Goal: Task Accomplishment & Management: Use online tool/utility

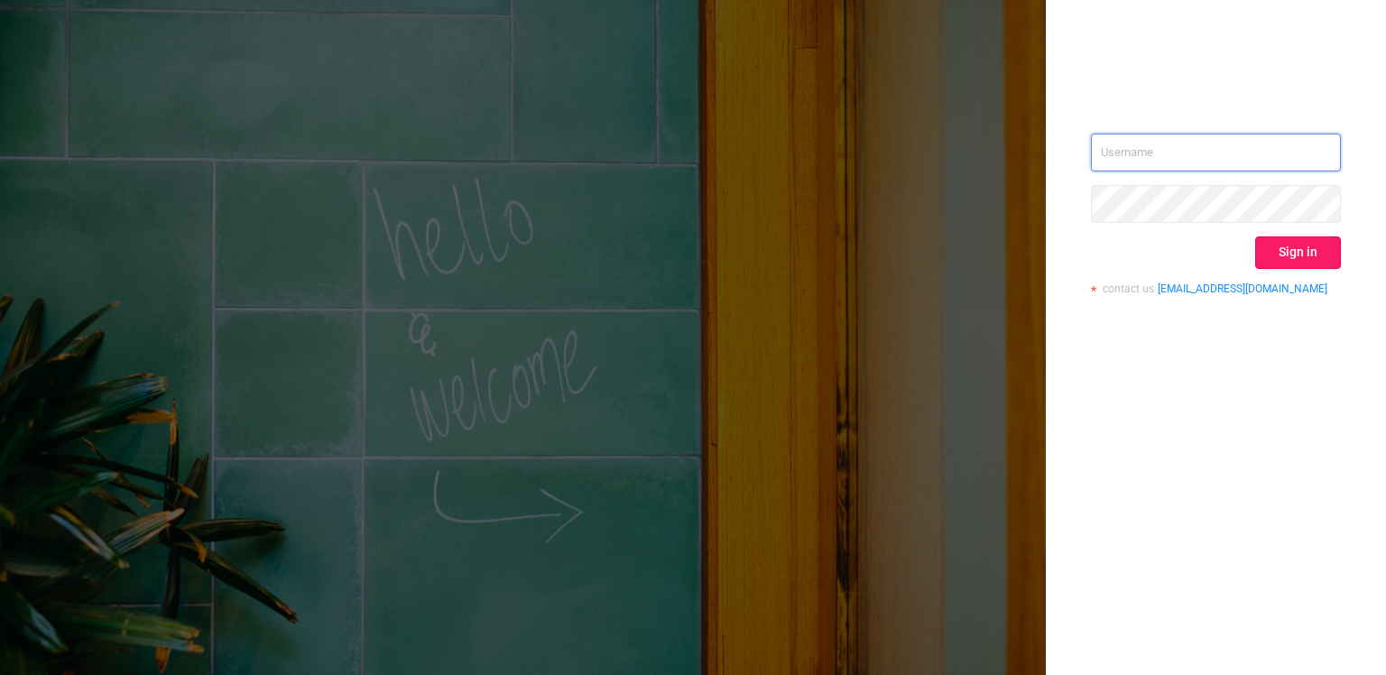
type input "[PERSON_NAME][EMAIL_ADDRESS][DOMAIN_NAME]"
click at [1329, 245] on button "Sign in" at bounding box center [1298, 252] width 86 height 32
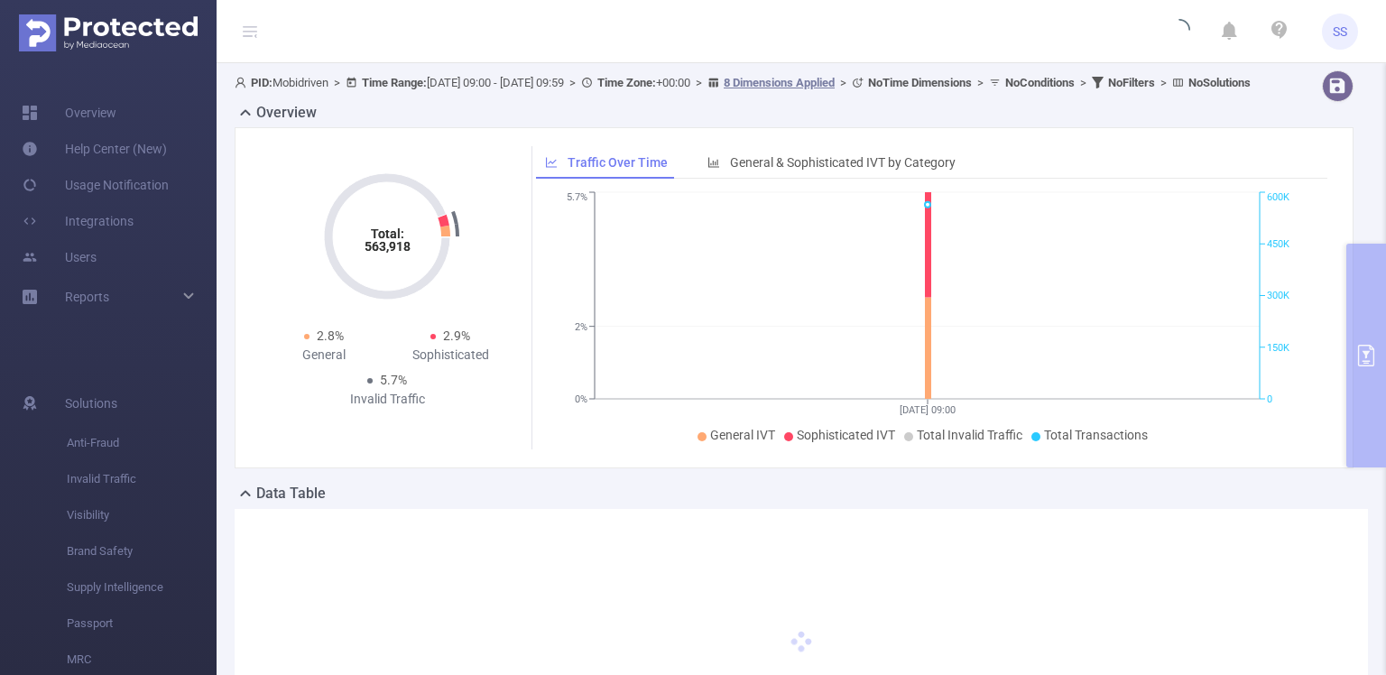
click at [1371, 298] on div "PID: Mobidriven > Time Range: [DATE] 09:00 - [DATE] 09:59 > Time Zone: +00:00 >…" at bounding box center [801, 439] width 1169 height 753
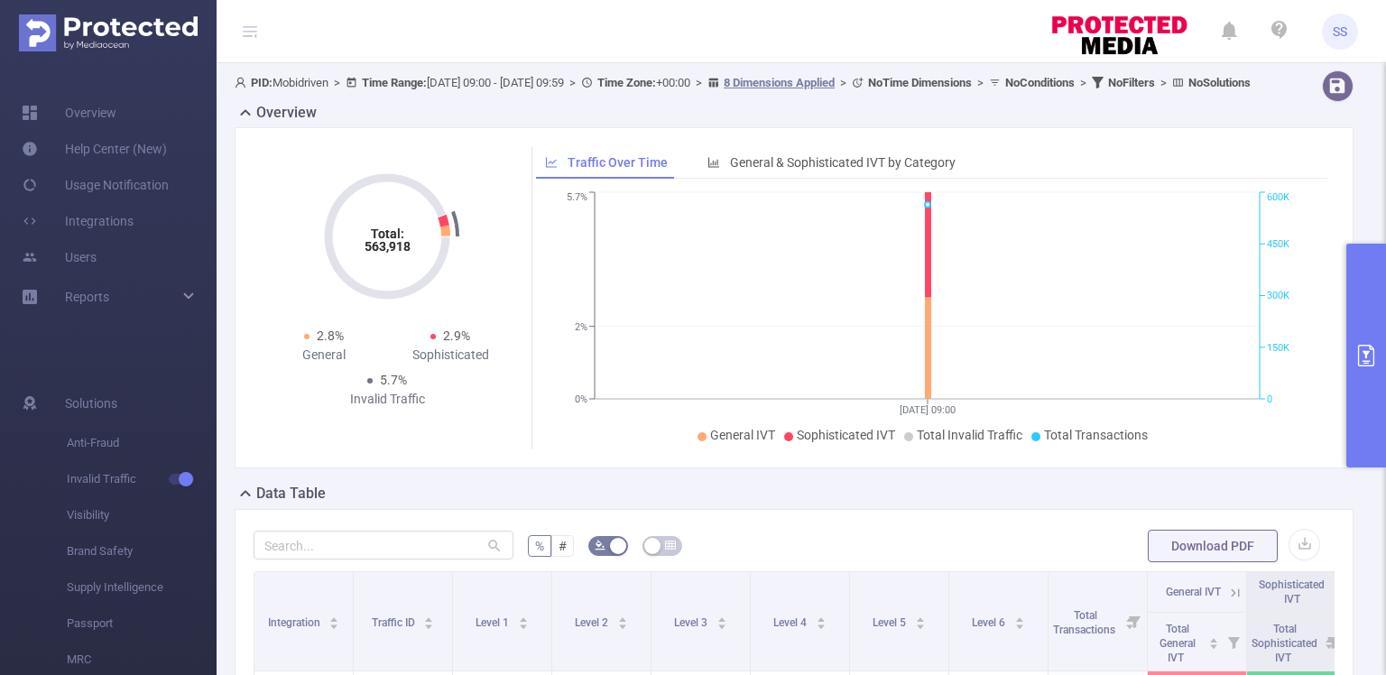
click at [1366, 299] on button "primary" at bounding box center [1366, 356] width 40 height 224
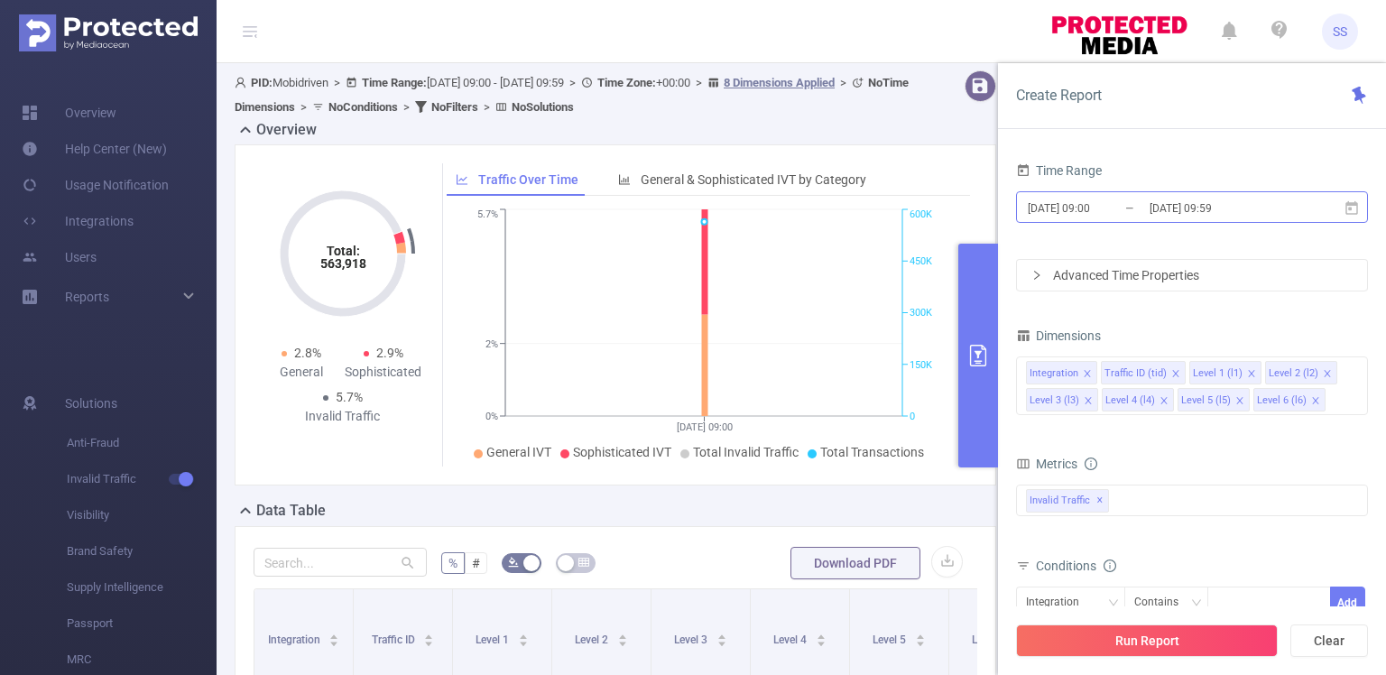
click at [1094, 202] on input "[DATE] 09:00" at bounding box center [1099, 208] width 146 height 24
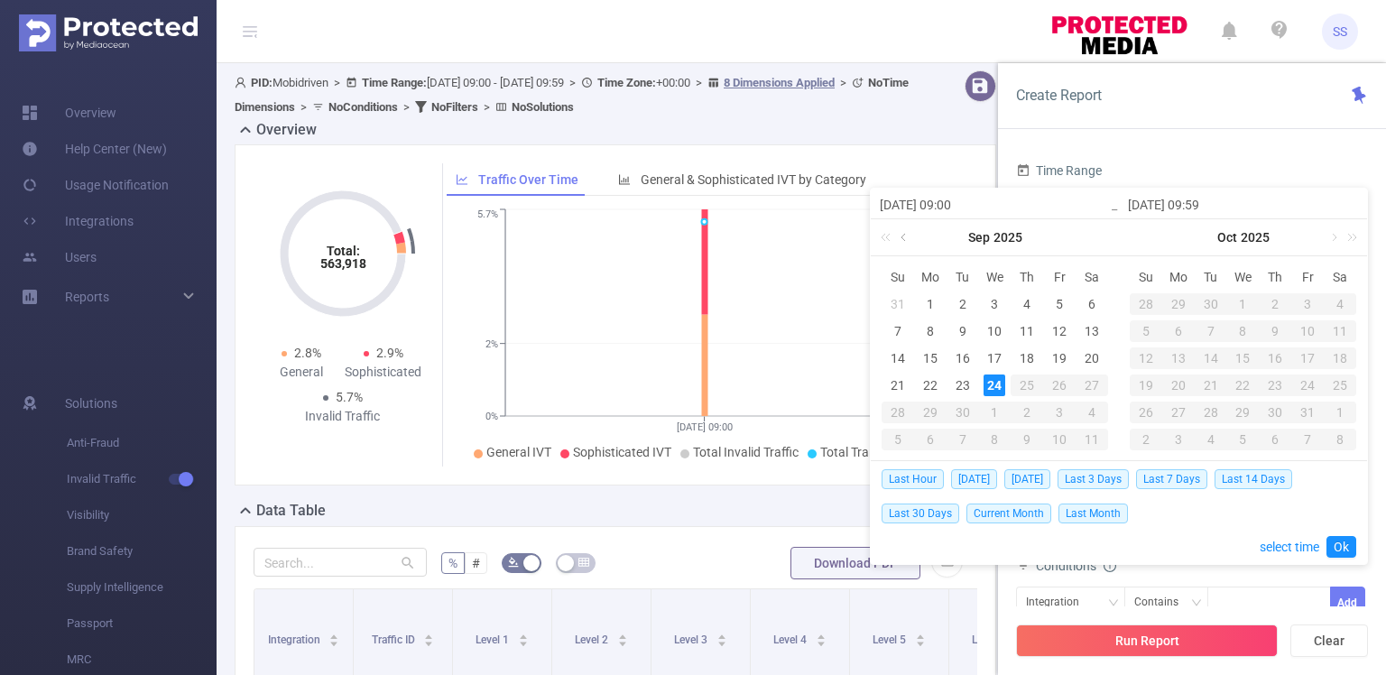
click at [900, 237] on link at bounding box center [905, 237] width 16 height 36
click at [897, 408] on div "24" at bounding box center [898, 413] width 22 height 22
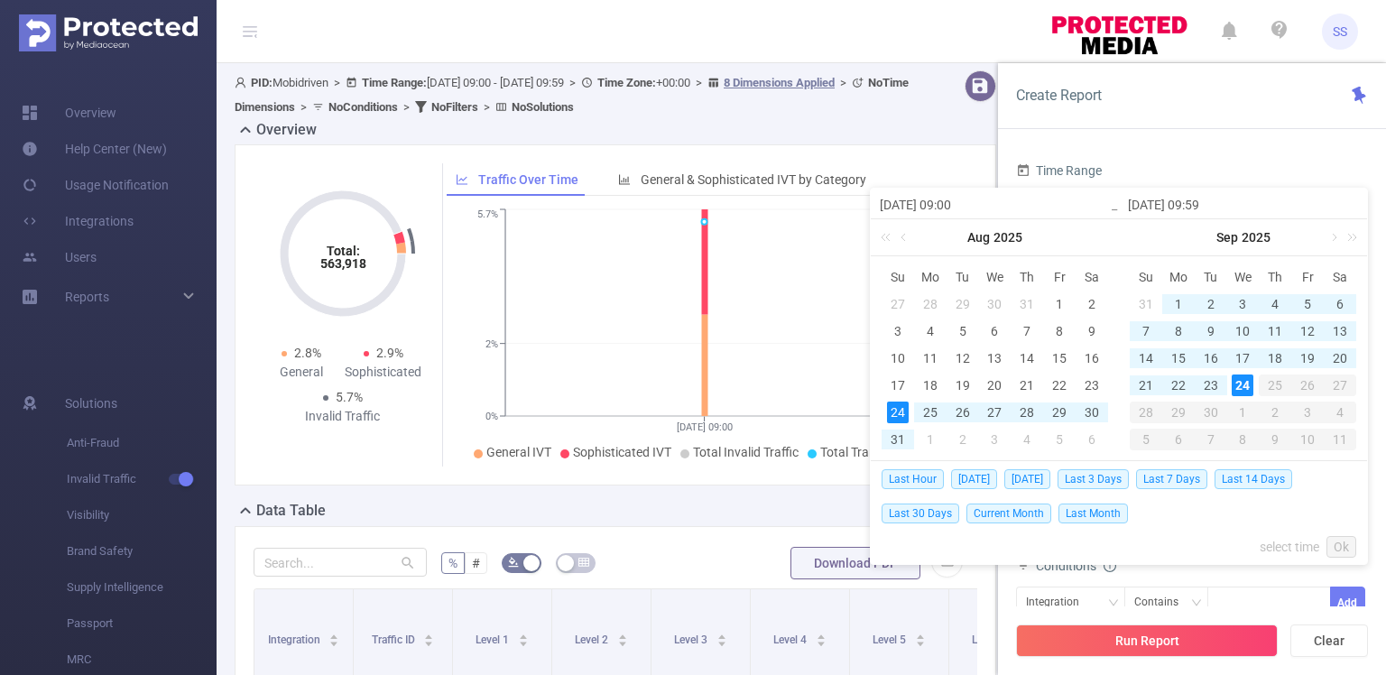
click at [1251, 383] on div "24" at bounding box center [1243, 385] width 22 height 22
type input "[DATE] 09:00"
click at [1342, 549] on link "Ok" at bounding box center [1341, 547] width 30 height 22
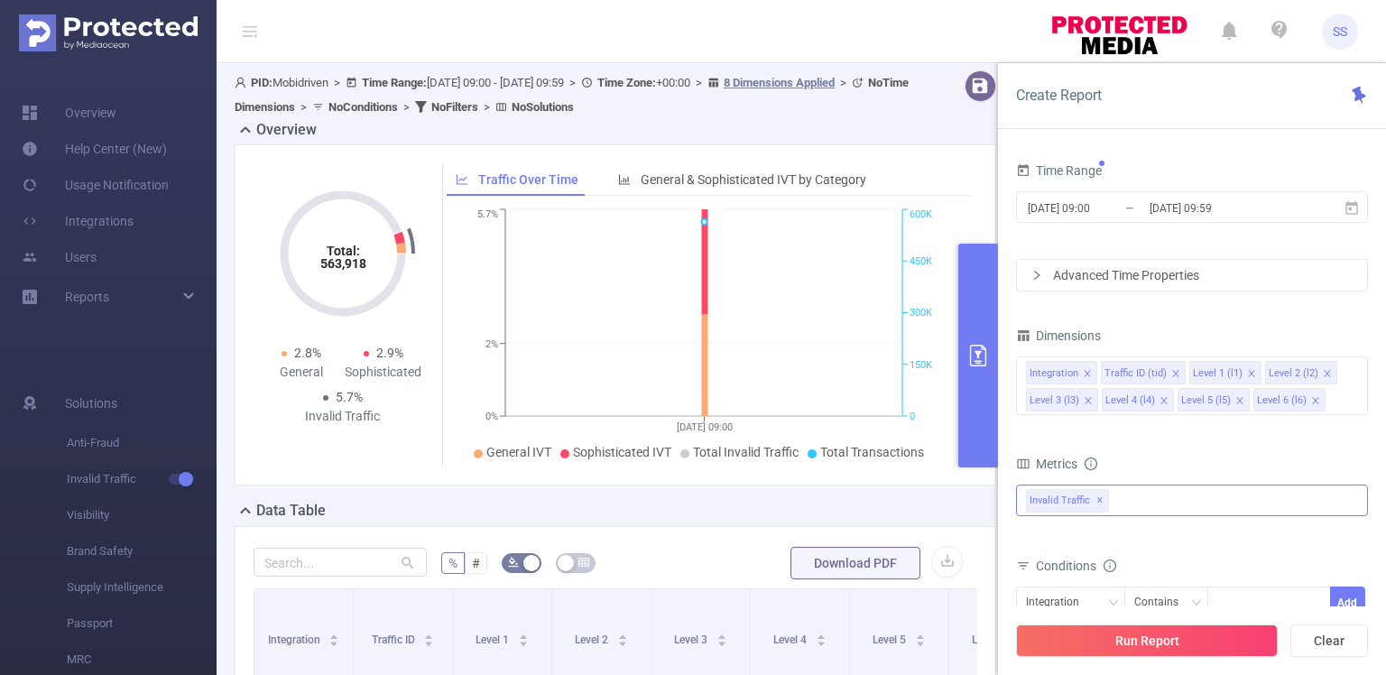
click at [1152, 506] on div "Invalid Traffic ✕" at bounding box center [1192, 501] width 352 height 32
click at [1152, 506] on span "Anti-Fraud" at bounding box center [1211, 508] width 309 height 24
click at [1167, 447] on form "Dimensions Integration Traffic ID (tid) Level 1 (l1) Level 2 (l2) Level 3 (l3) …" at bounding box center [1192, 537] width 352 height 429
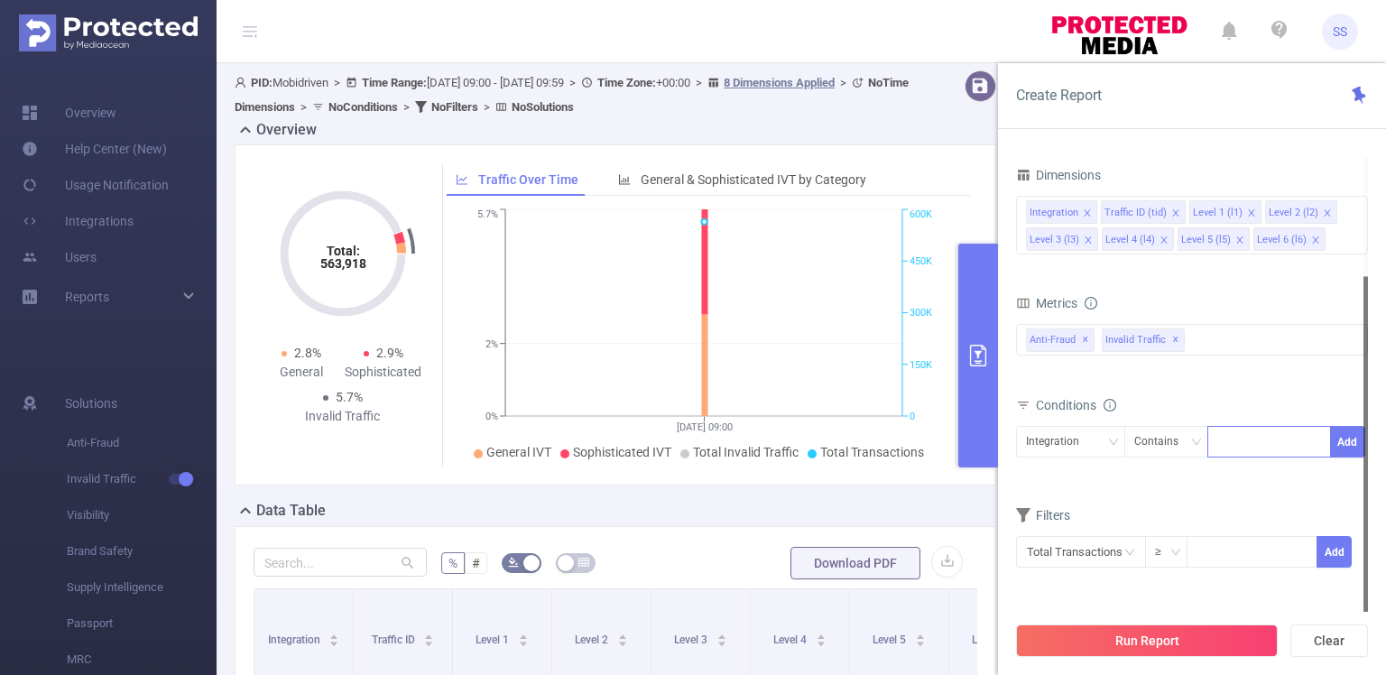
click at [1251, 443] on div at bounding box center [1269, 442] width 104 height 30
type input "ж"
click at [1079, 434] on div "Integration" at bounding box center [1059, 442] width 66 height 30
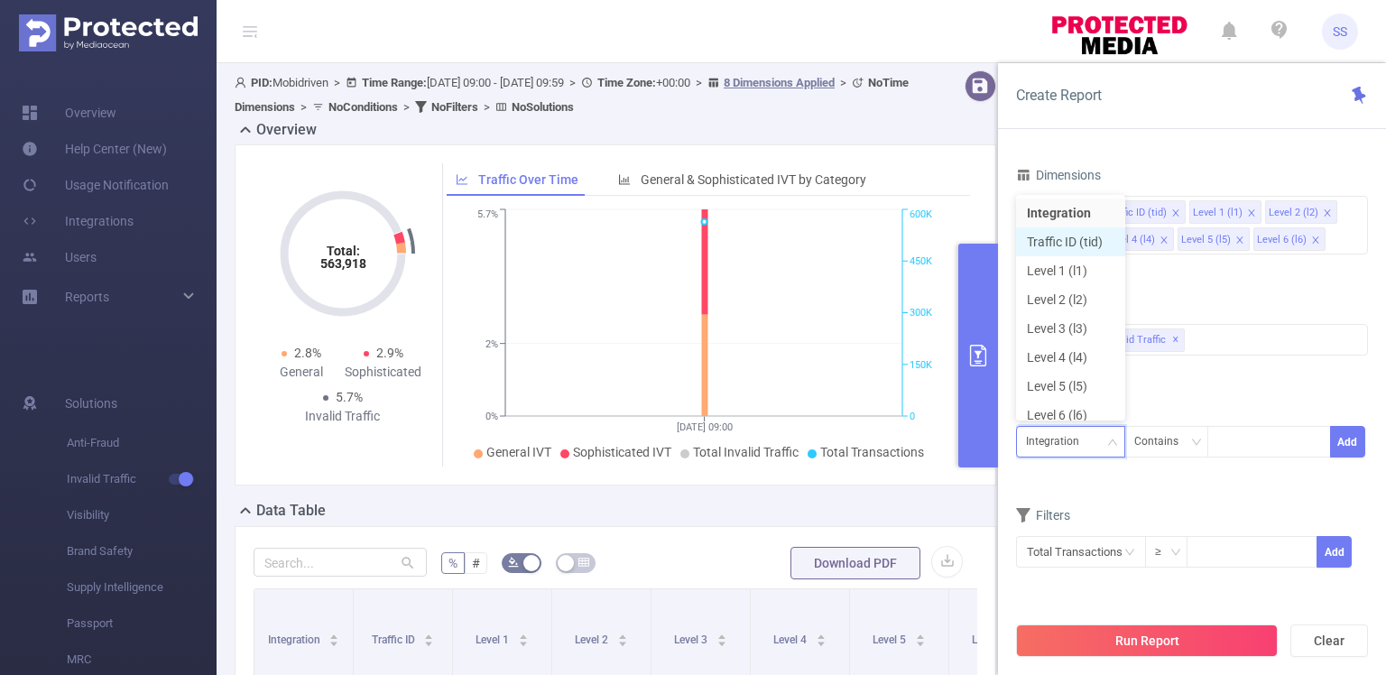
click at [1061, 236] on li "Traffic ID (tid)" at bounding box center [1070, 241] width 109 height 29
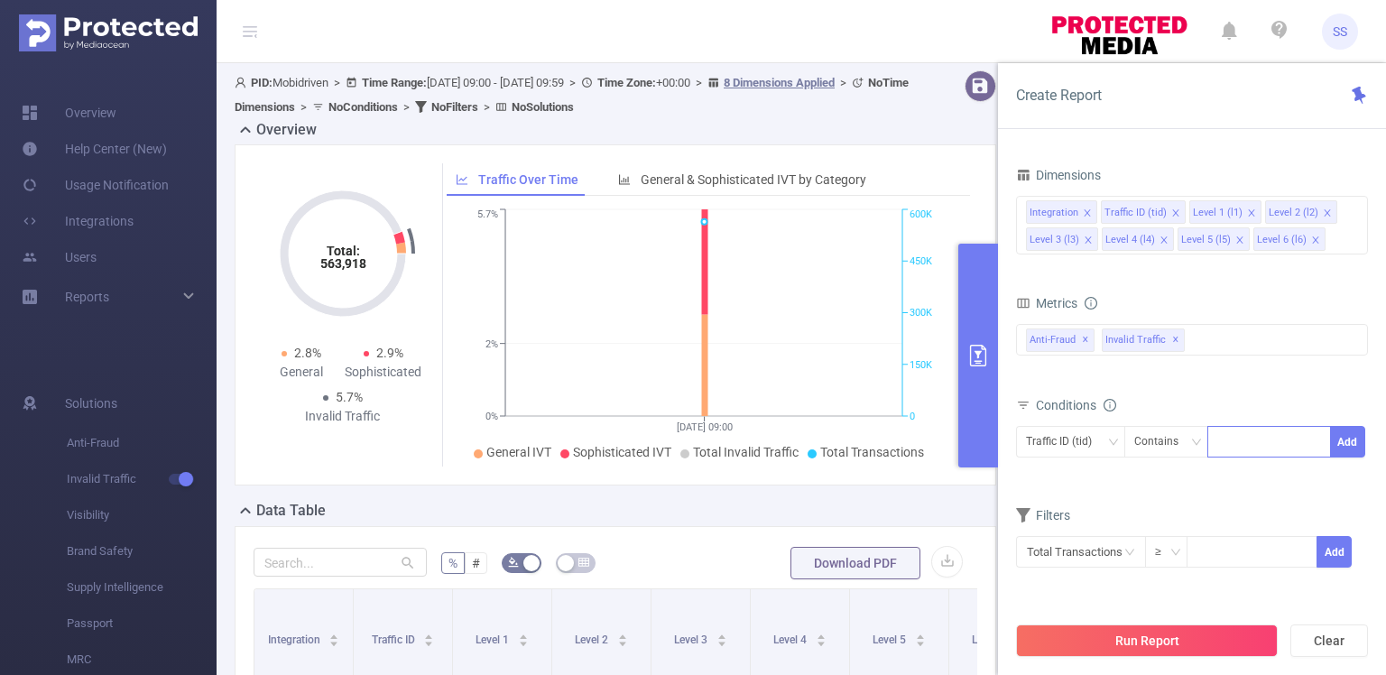
click at [1272, 449] on div at bounding box center [1269, 442] width 104 height 30
type input "link"
click at [1224, 466] on li "link" at bounding box center [1269, 476] width 124 height 29
click at [1261, 384] on div "Metrics bp_total bp_adult bp_arms bp_crime bp_death_injury_military bp_piracy b…" at bounding box center [1192, 341] width 352 height 101
click at [1202, 555] on input at bounding box center [1251, 550] width 128 height 27
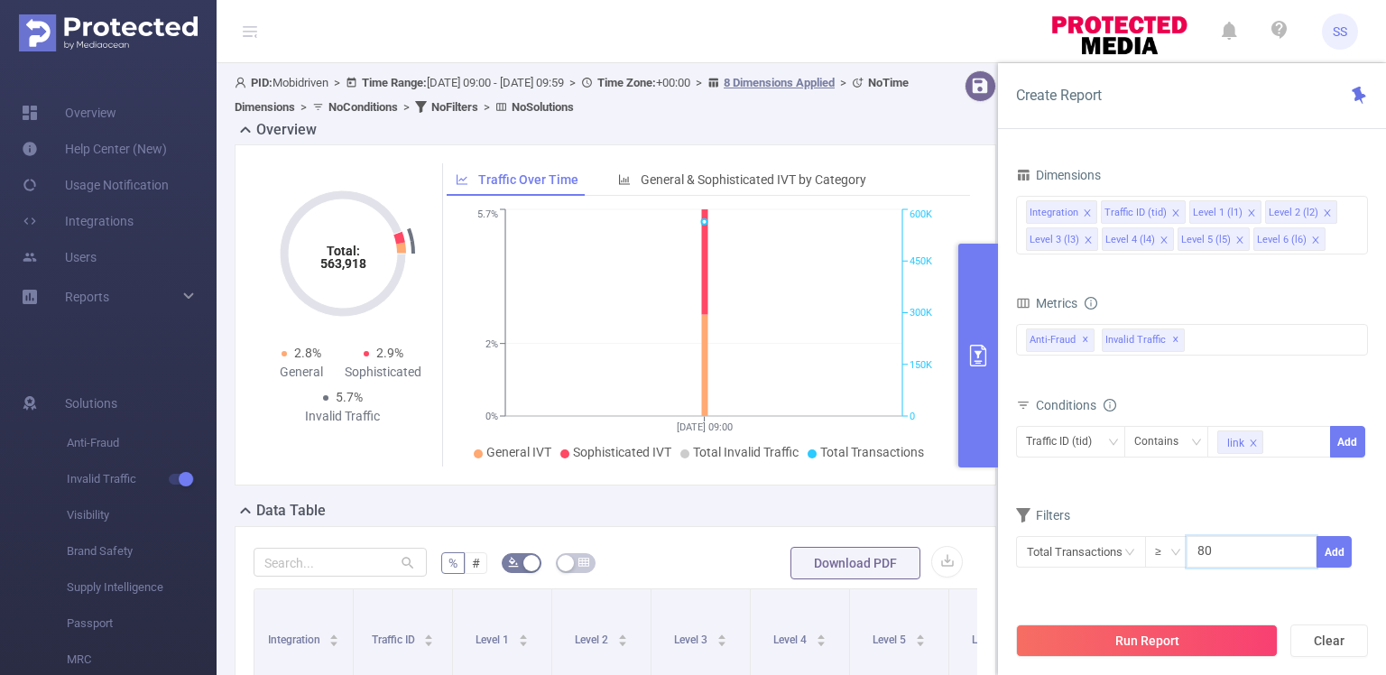
type input "80"
click at [1354, 552] on span "Total Transactions ≥ 80 Add" at bounding box center [1192, 552] width 352 height 32
click at [1328, 547] on button "Add" at bounding box center [1333, 552] width 35 height 32
click at [1098, 553] on input "text" at bounding box center [1081, 552] width 130 height 32
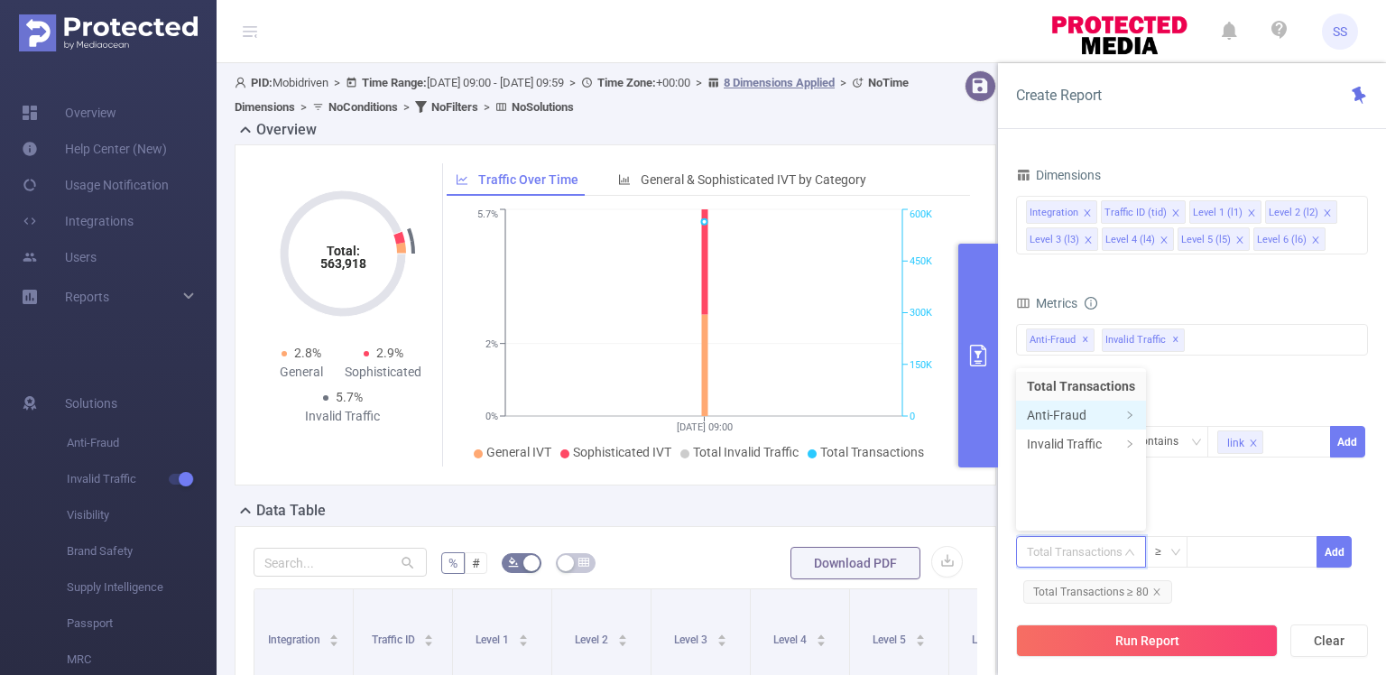
click at [1076, 418] on li "Anti-Fraud" at bounding box center [1081, 415] width 130 height 29
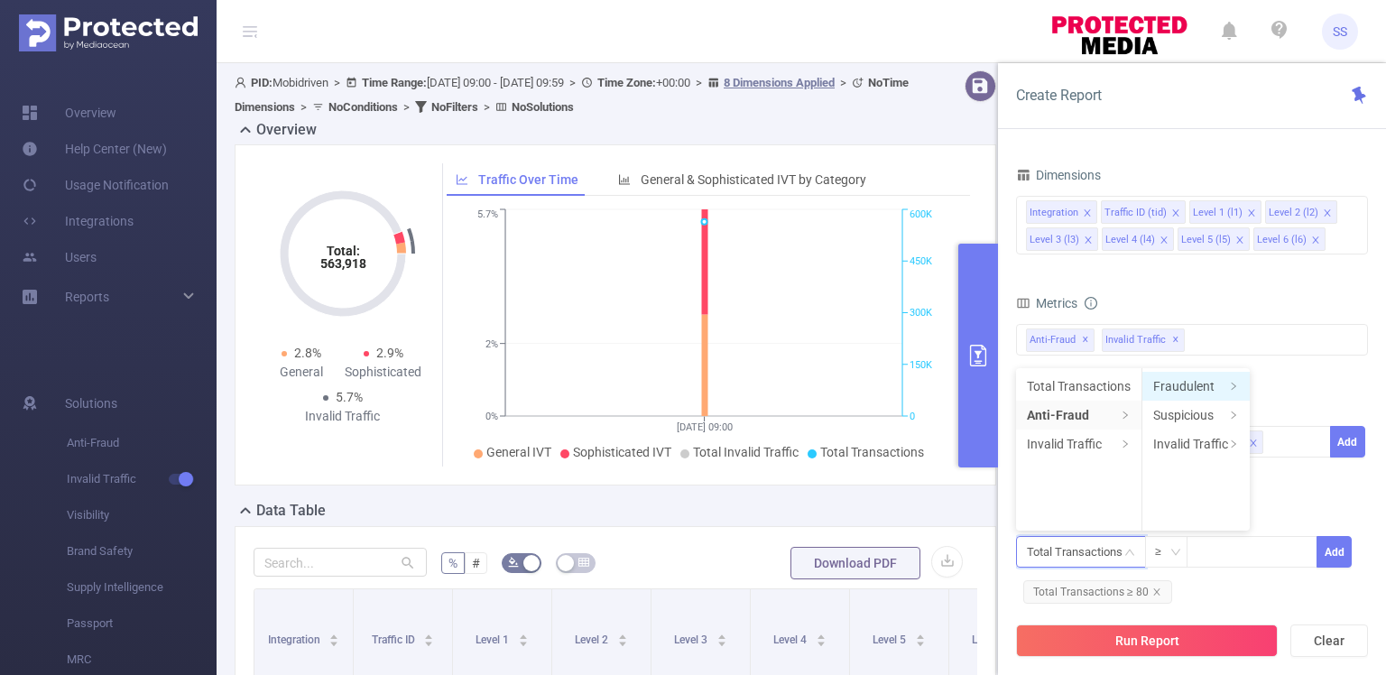
click at [1227, 386] on li "Fraudulent" at bounding box center [1195, 386] width 107 height 29
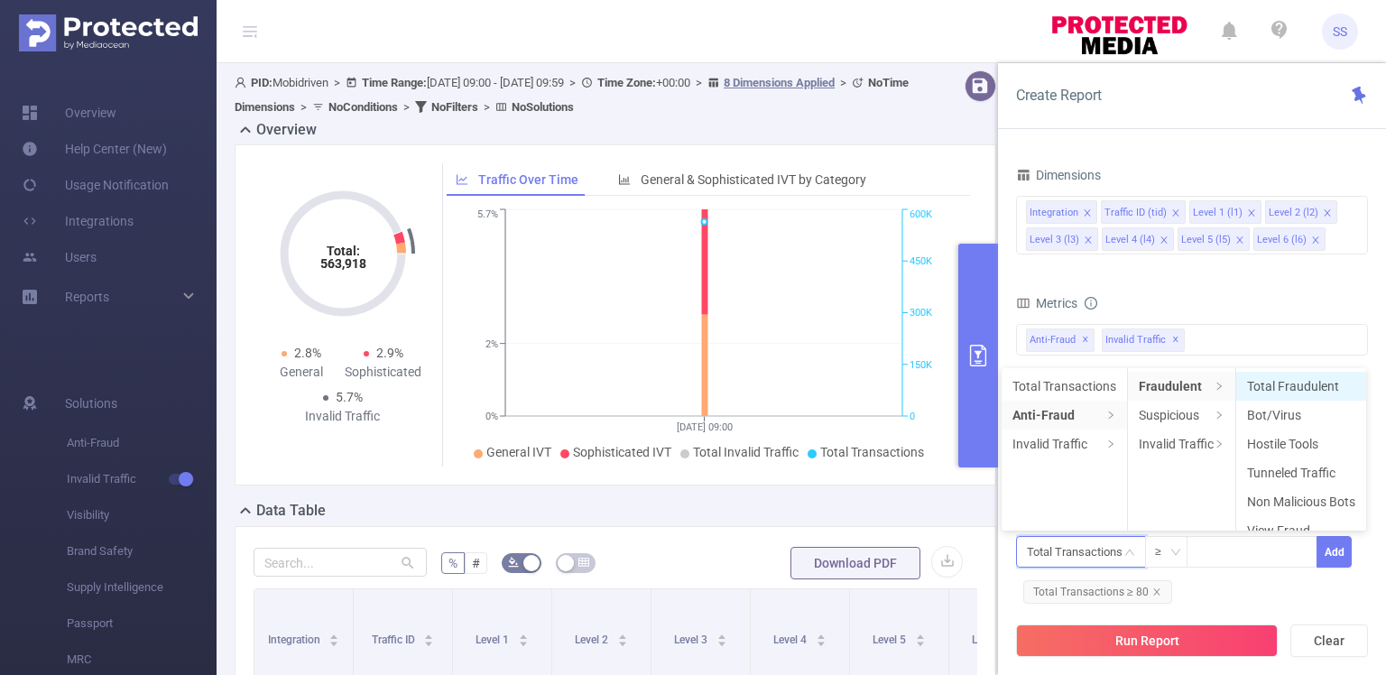
click at [1299, 393] on li "Total Fraudulent" at bounding box center [1301, 386] width 130 height 29
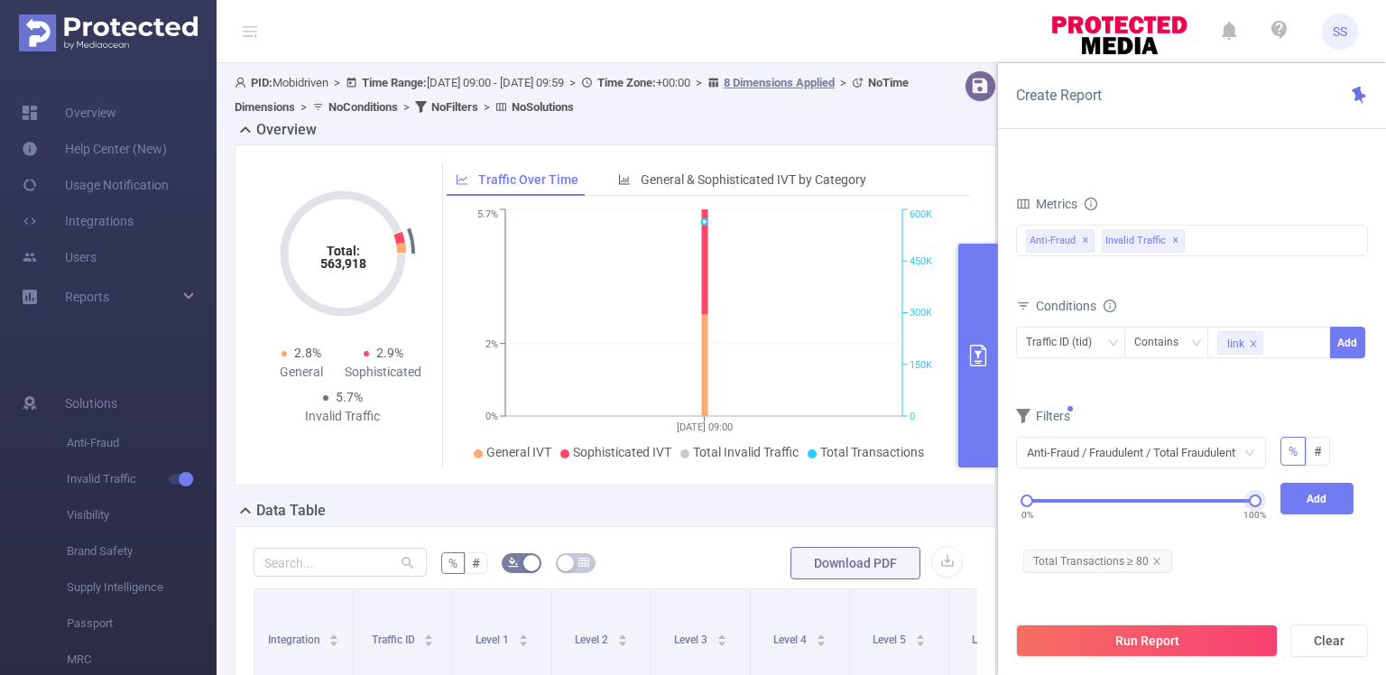
click at [1164, 495] on div "0% 100%" at bounding box center [1141, 500] width 228 height 11
drag, startPoint x: 1165, startPoint y: 497, endPoint x: 1370, endPoint y: 508, distance: 205.1
click at [1370, 508] on div "Time Range [DATE] 09:00 _ [DATE] 09:59 Advanced Time Properties Dimensions Inte…" at bounding box center [1192, 423] width 388 height 567
drag, startPoint x: 1025, startPoint y: 500, endPoint x: 1207, endPoint y: 504, distance: 182.3
click at [1207, 504] on div at bounding box center [1209, 500] width 13 height 13
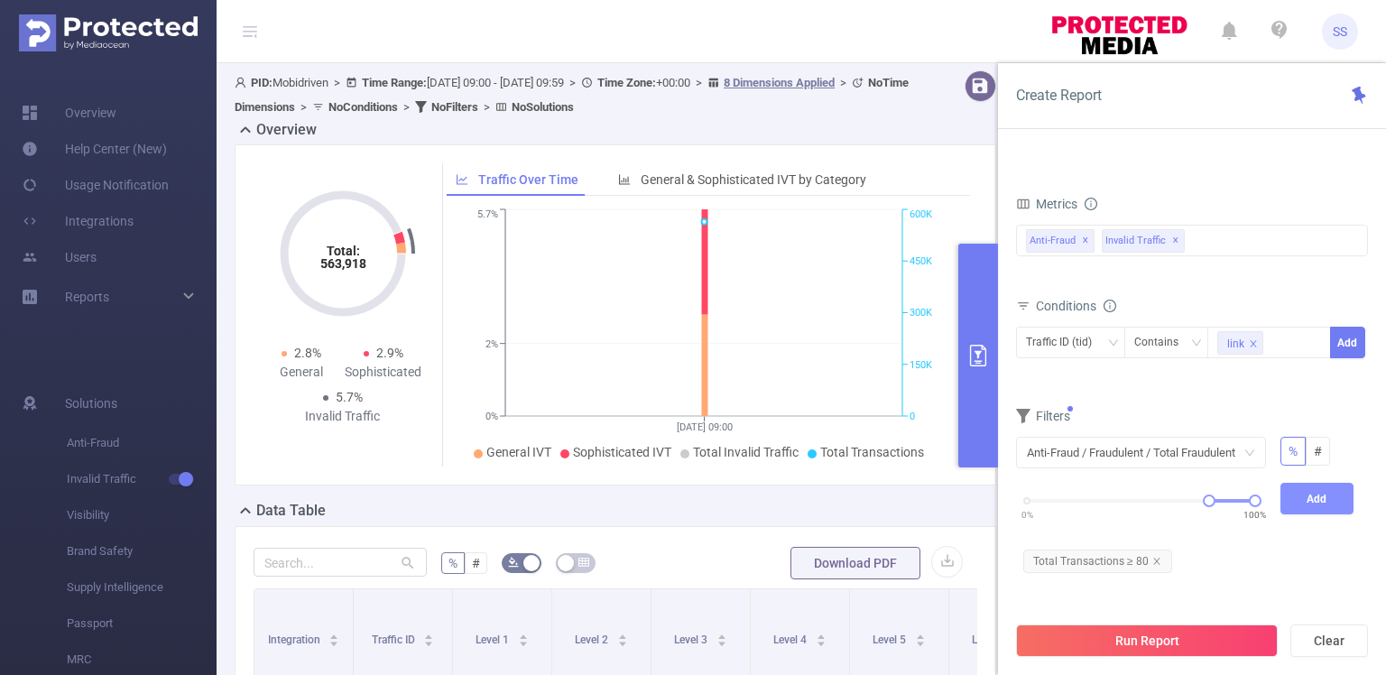
click at [1319, 496] on button "Add" at bounding box center [1317, 499] width 74 height 32
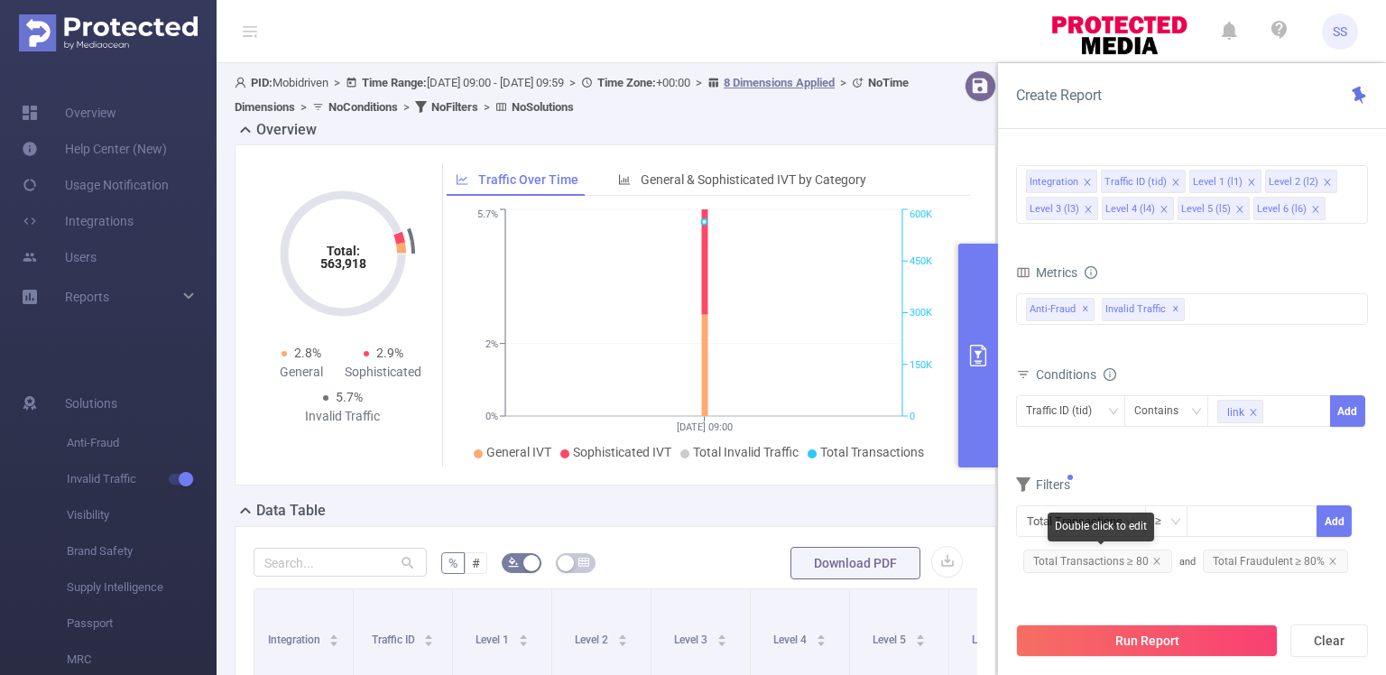
click at [1146, 556] on span "Total Transactions ≥ 80" at bounding box center [1097, 560] width 149 height 23
click at [1153, 558] on icon "icon: close" at bounding box center [1156, 561] width 6 height 6
click at [1080, 523] on input "text" at bounding box center [1081, 521] width 130 height 32
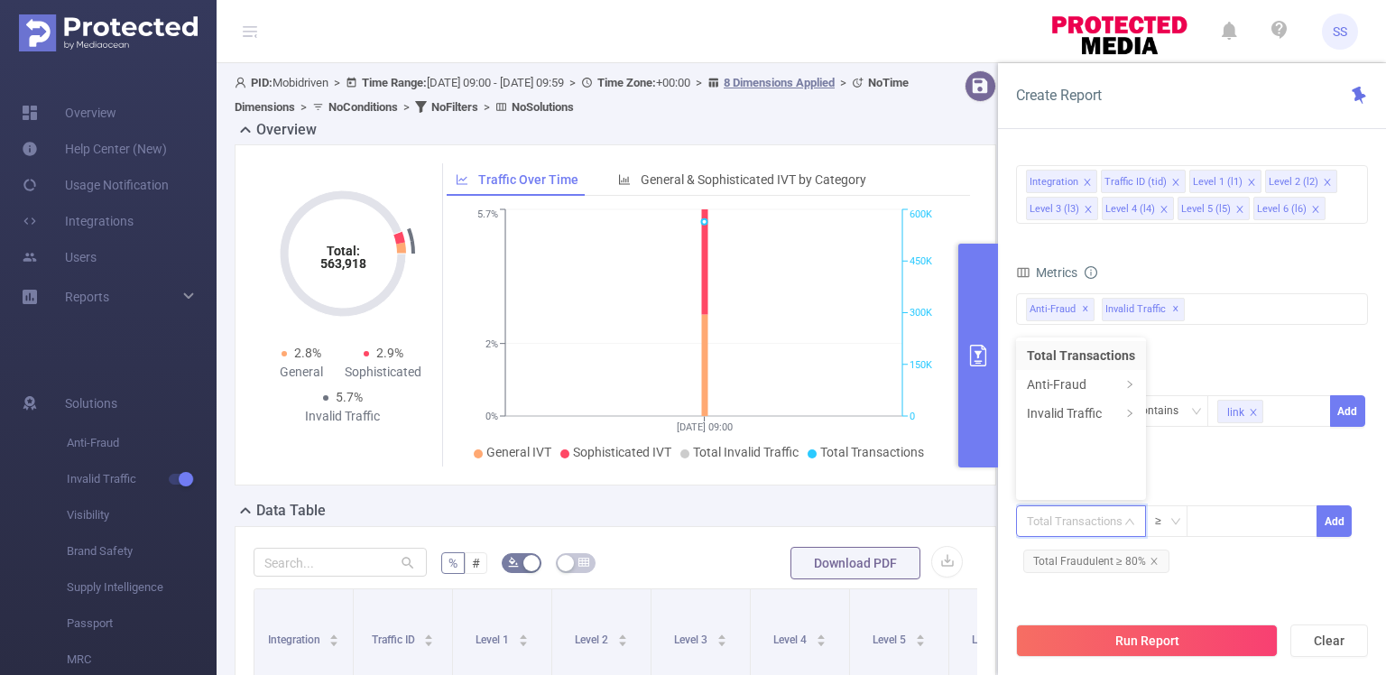
click at [1072, 354] on li "Total Transactions" at bounding box center [1081, 355] width 130 height 29
click at [1206, 523] on input at bounding box center [1251, 519] width 128 height 27
type input "50"
click at [1331, 527] on button "Add" at bounding box center [1333, 521] width 35 height 32
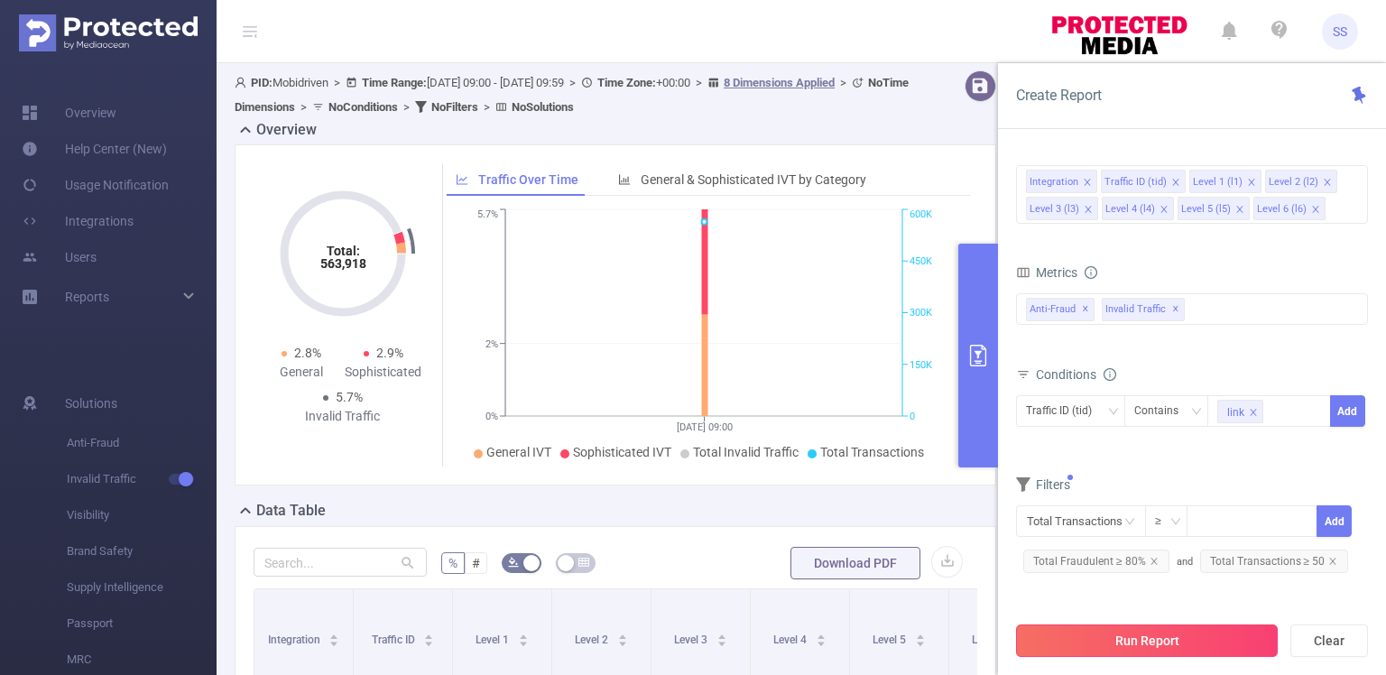
click at [1187, 639] on button "Run Report" at bounding box center [1147, 640] width 262 height 32
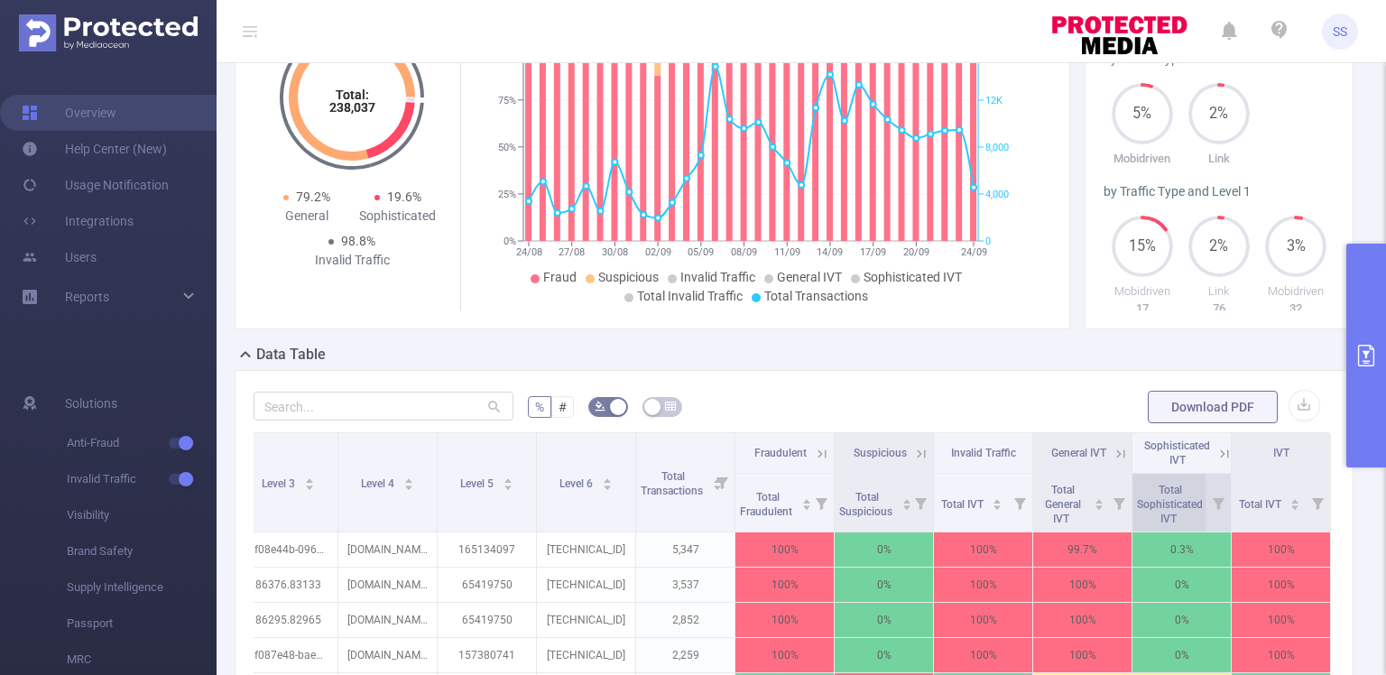
scroll to position [150, 0]
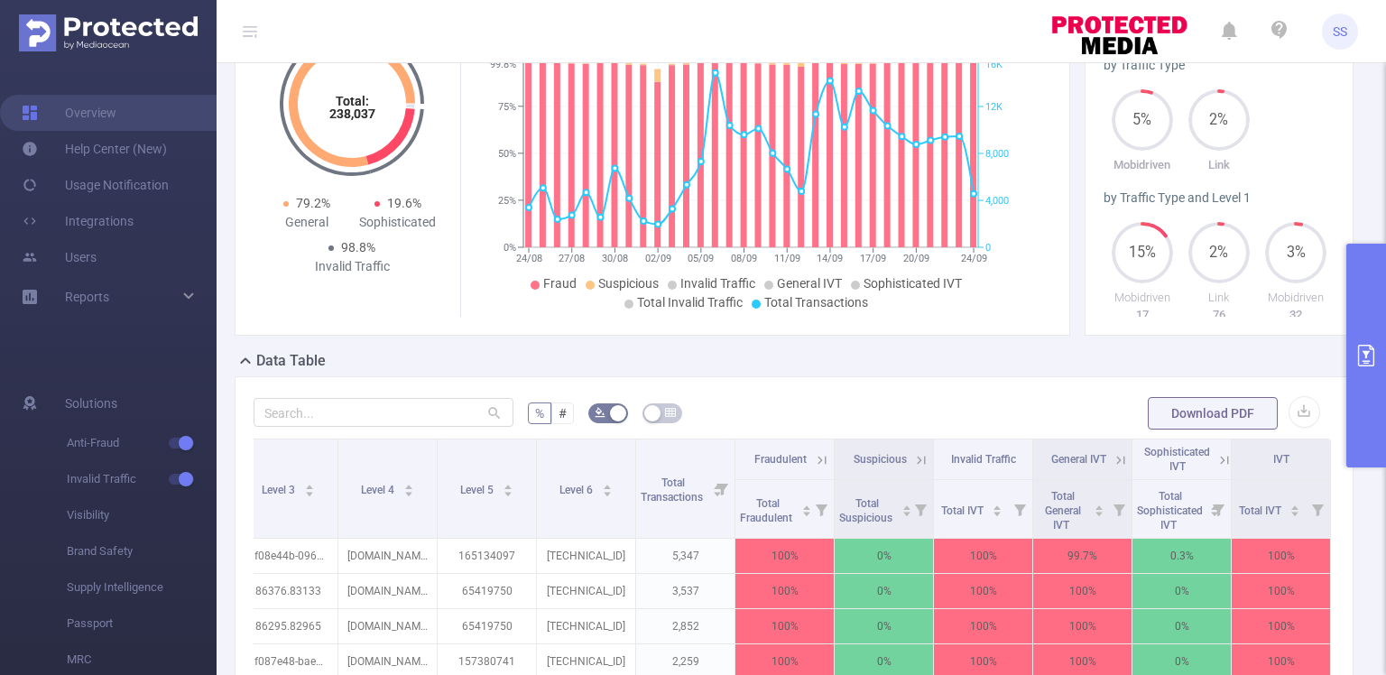
click at [1360, 303] on button "primary" at bounding box center [1366, 356] width 40 height 224
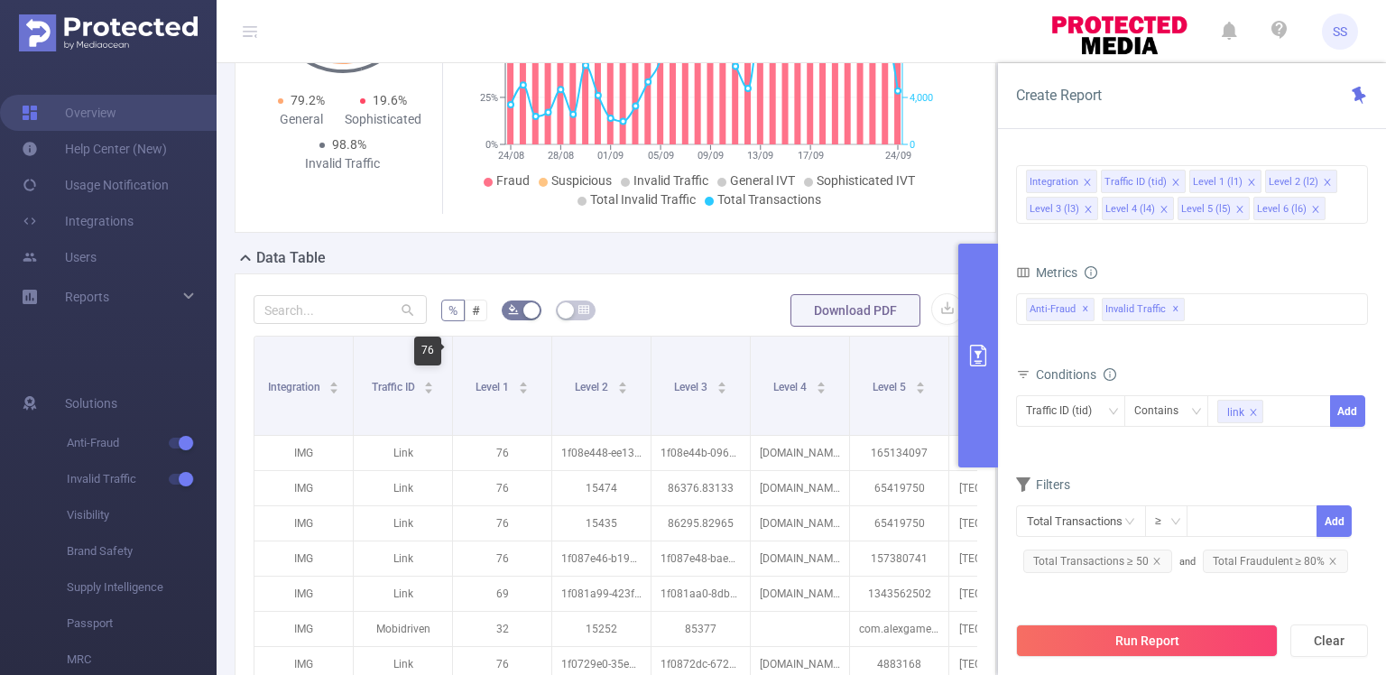
scroll to position [629, 0]
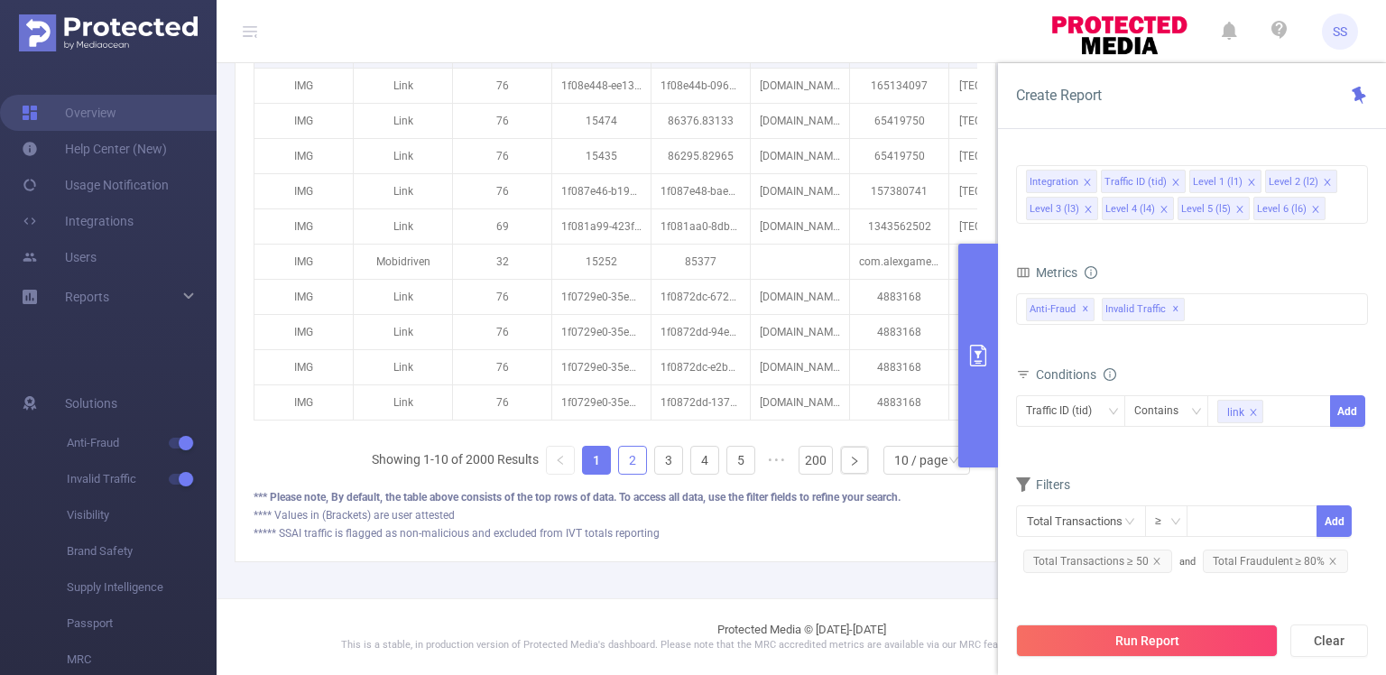
click at [619, 469] on link "2" at bounding box center [632, 460] width 27 height 27
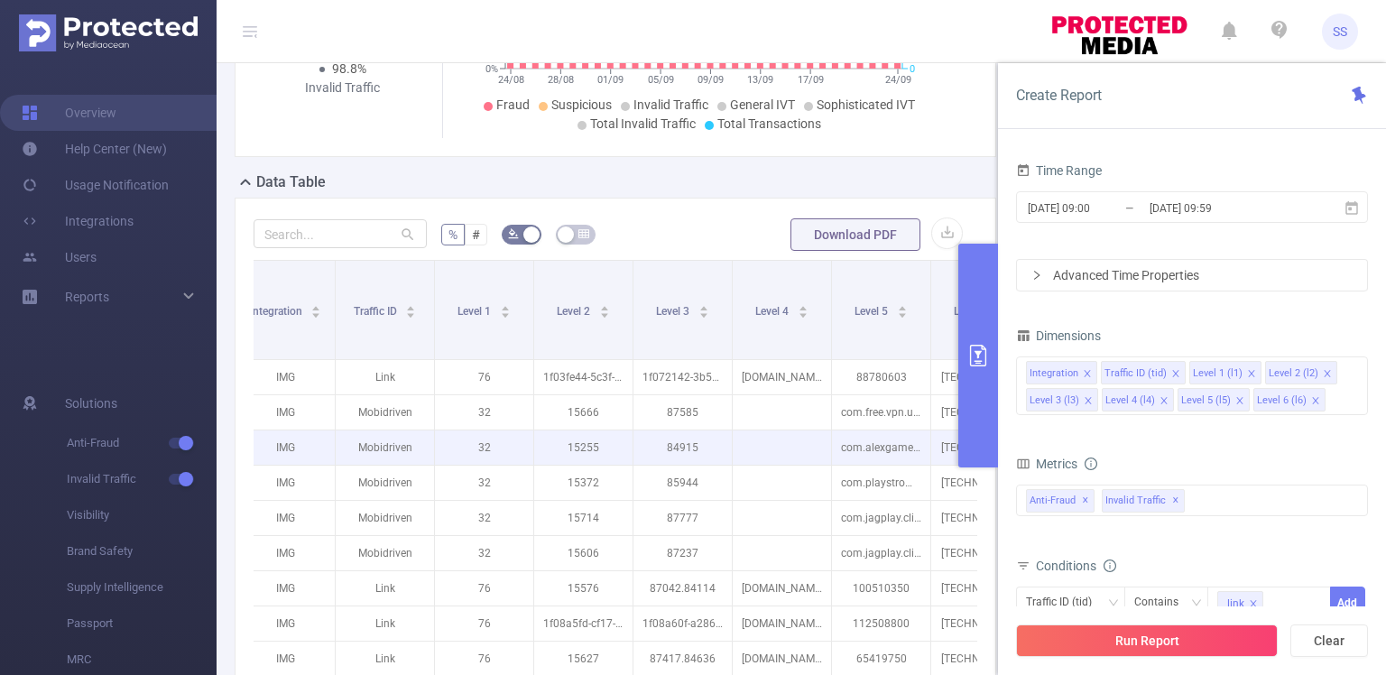
scroll to position [0, 0]
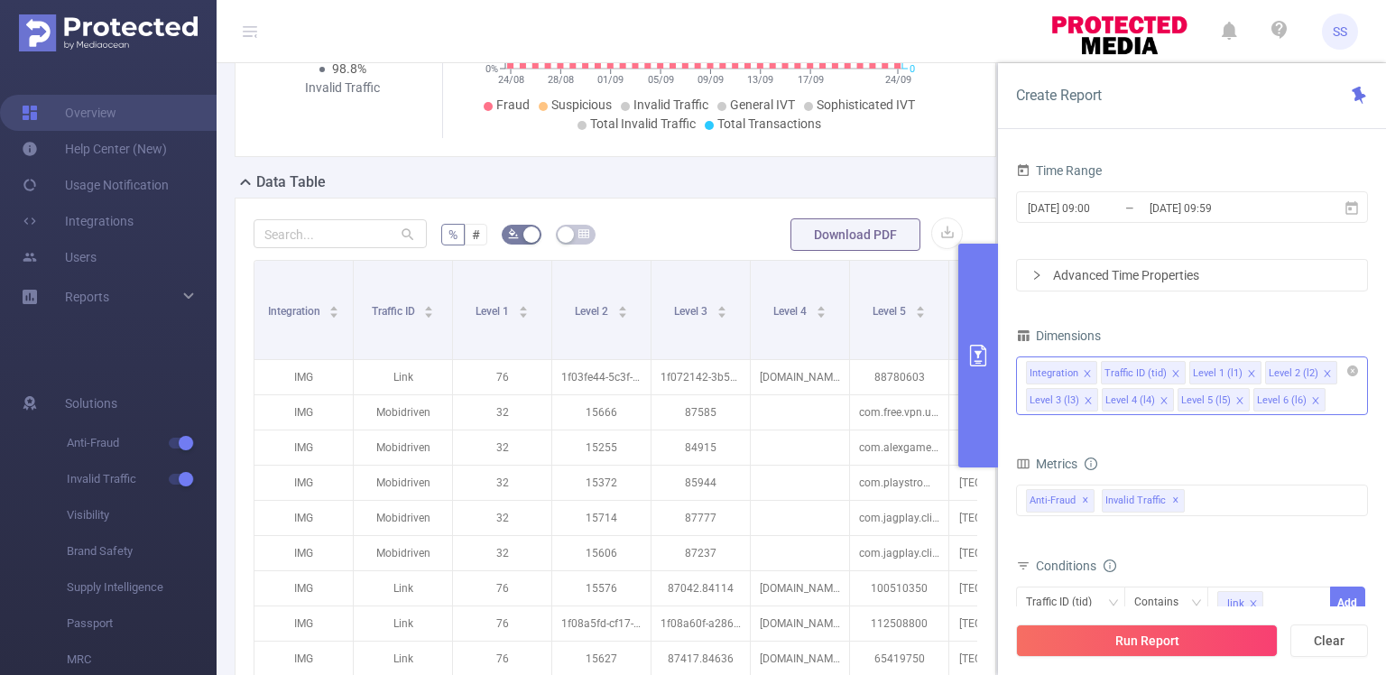
click at [1086, 370] on icon "icon: close" at bounding box center [1087, 373] width 6 height 6
click at [1173, 369] on icon "icon: close" at bounding box center [1176, 373] width 9 height 9
click at [1172, 366] on span at bounding box center [1176, 374] width 9 height 20
click at [1173, 374] on icon "icon: close" at bounding box center [1176, 373] width 6 height 6
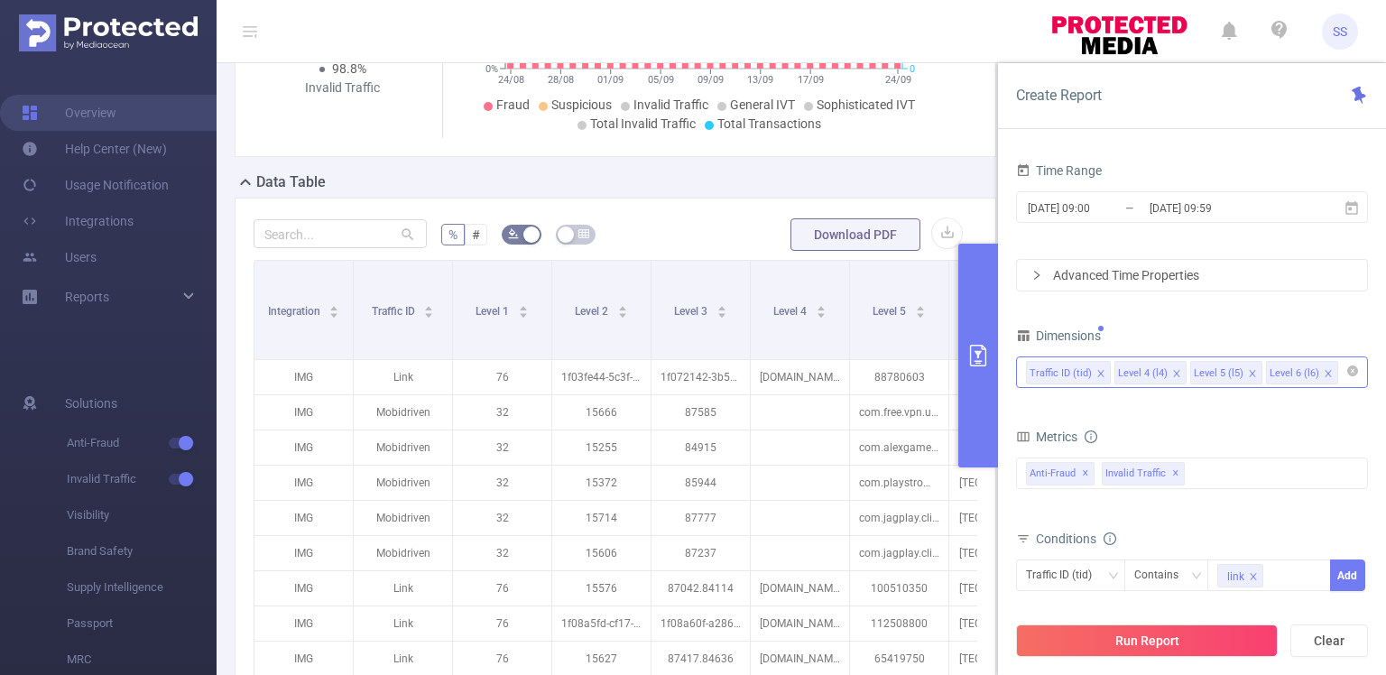
click at [1172, 375] on icon "icon: close" at bounding box center [1176, 373] width 9 height 9
click at [1178, 647] on button "Run Report" at bounding box center [1147, 640] width 262 height 32
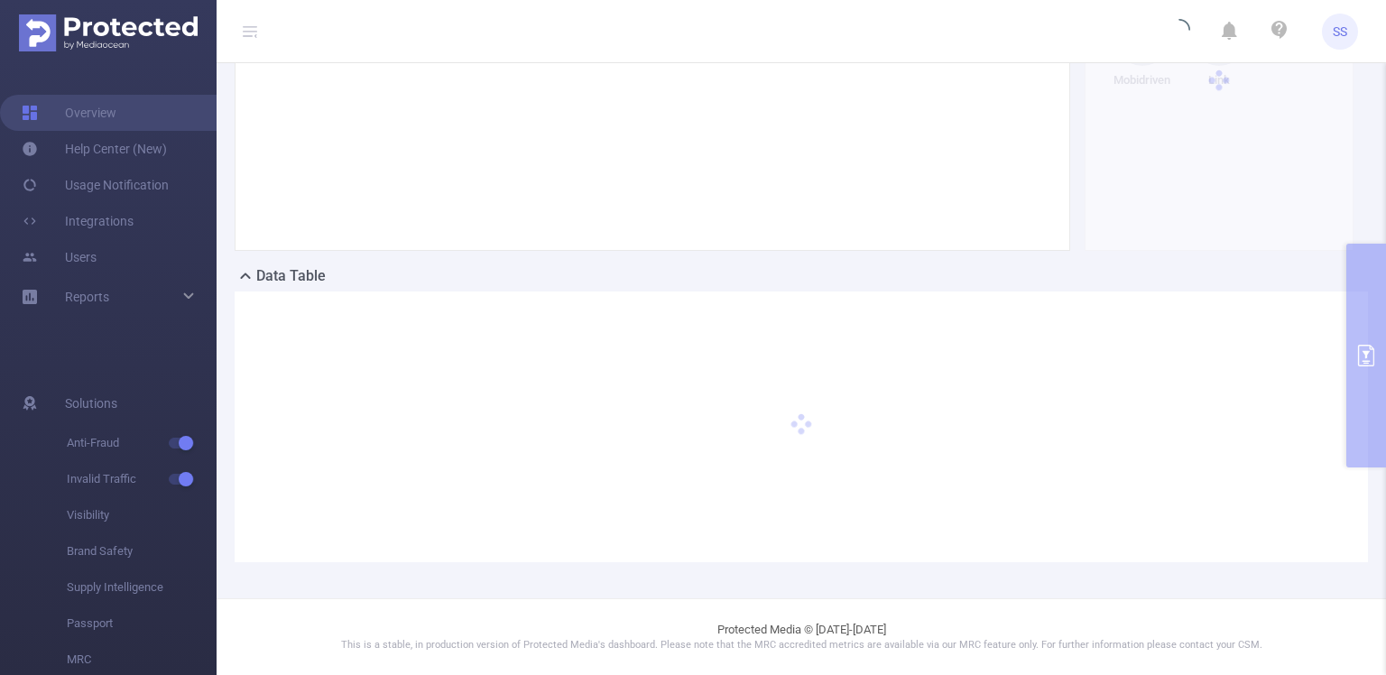
scroll to position [233, 0]
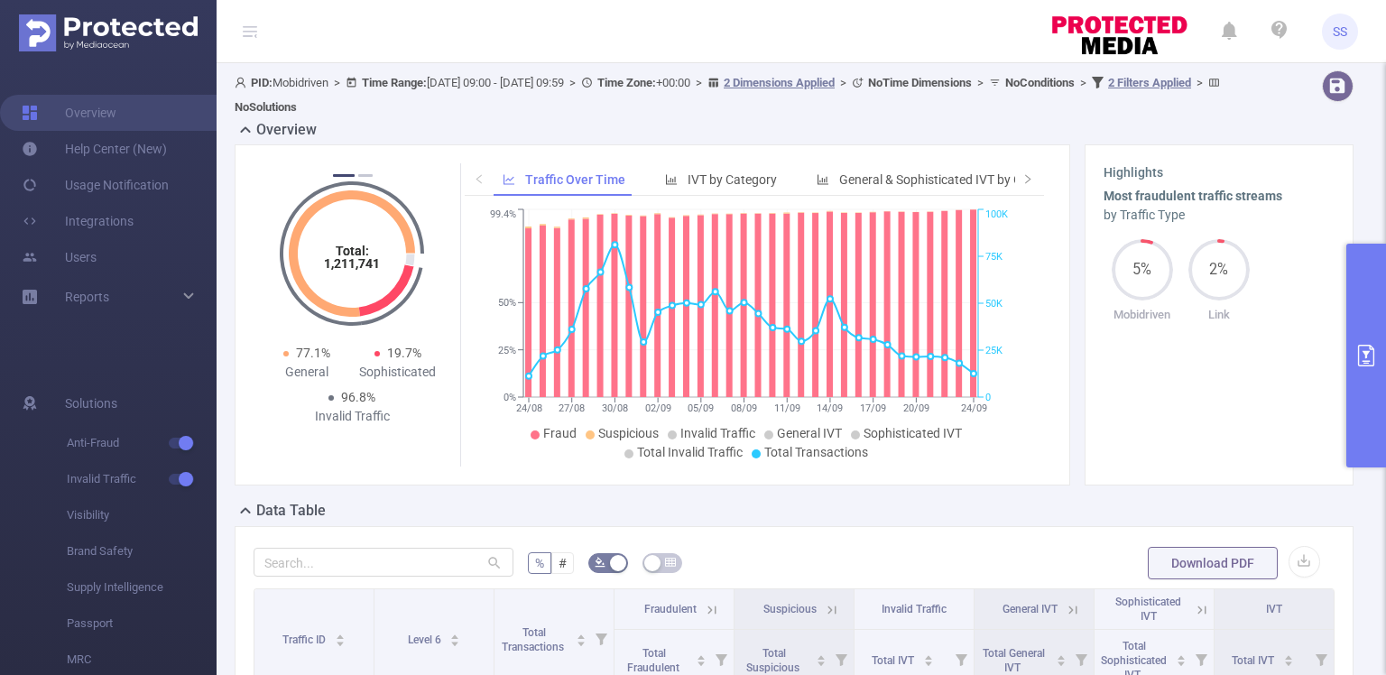
click at [1363, 277] on button "primary" at bounding box center [1366, 356] width 40 height 224
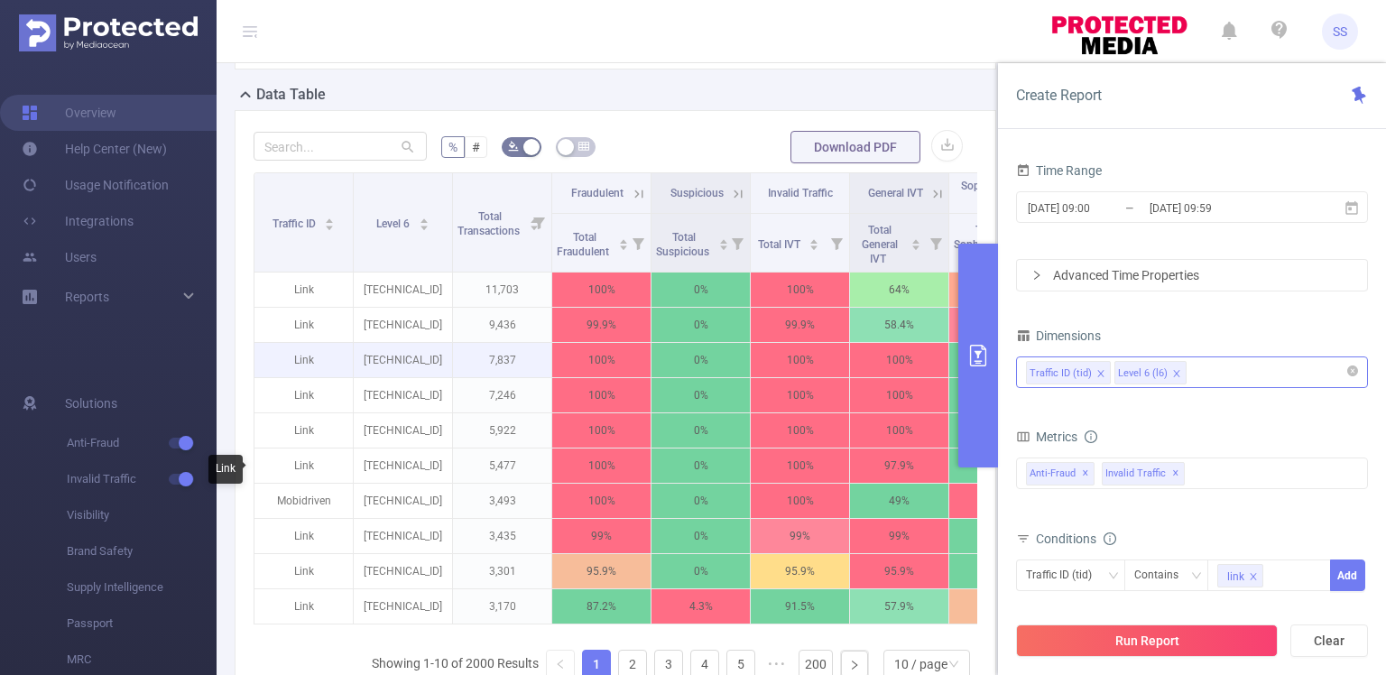
scroll to position [451, 0]
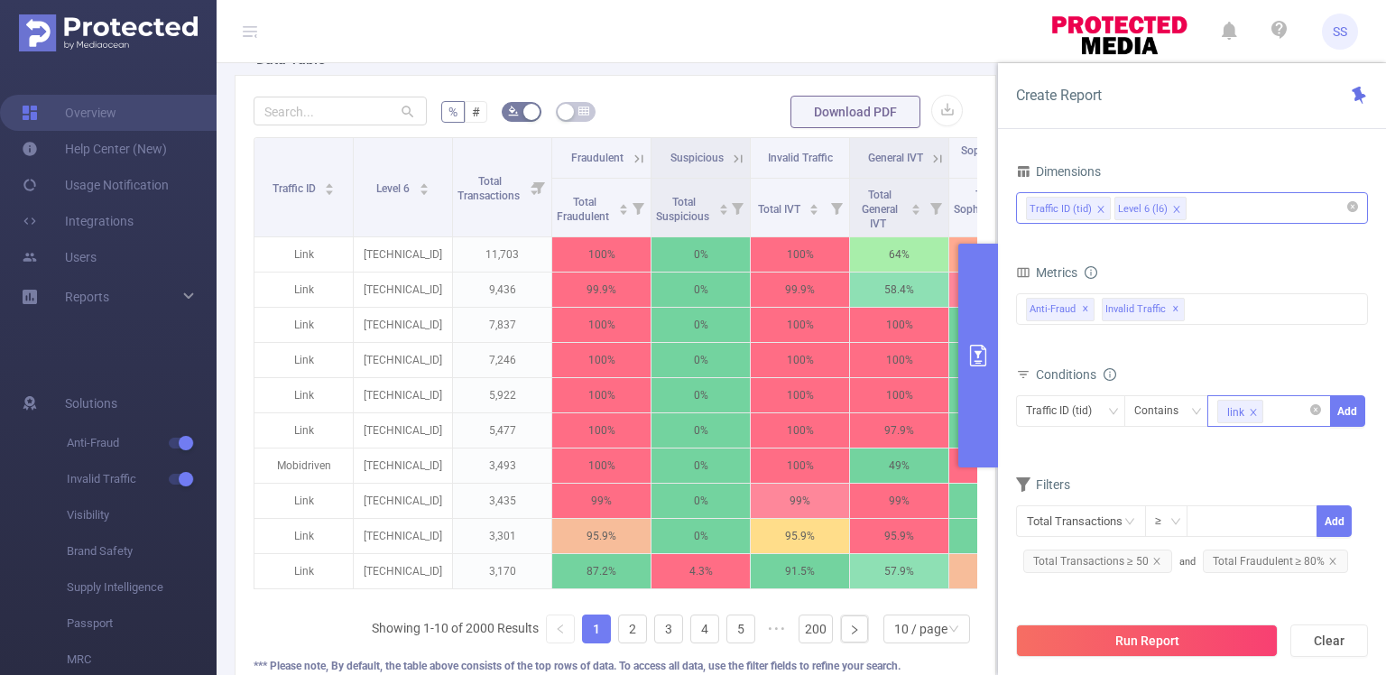
click at [1251, 411] on icon "icon: close" at bounding box center [1253, 412] width 9 height 9
click at [1263, 411] on div at bounding box center [1269, 411] width 104 height 30
click at [1164, 408] on div "Contains" at bounding box center [1162, 411] width 57 height 30
click at [1260, 405] on div at bounding box center [1269, 411] width 104 height 30
type input "Link"
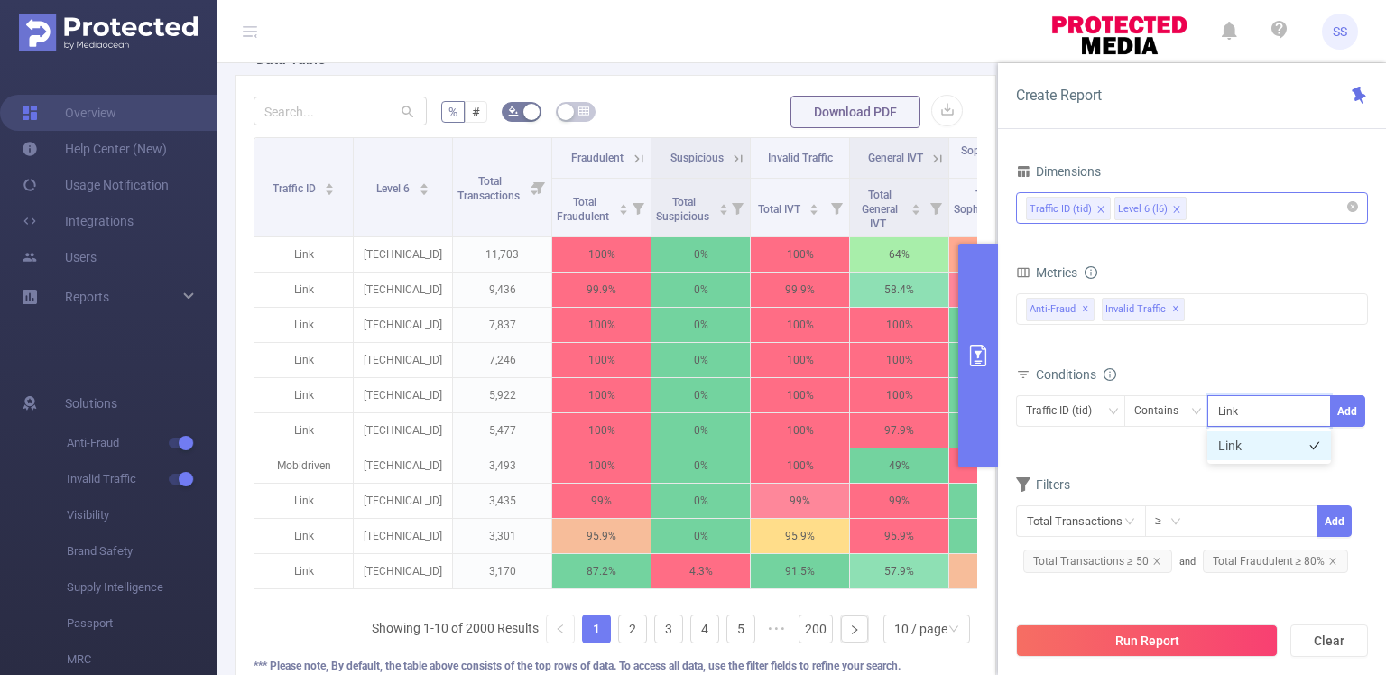
click at [1252, 444] on li "Link" at bounding box center [1269, 445] width 124 height 29
click at [1342, 404] on button "Add" at bounding box center [1347, 411] width 35 height 32
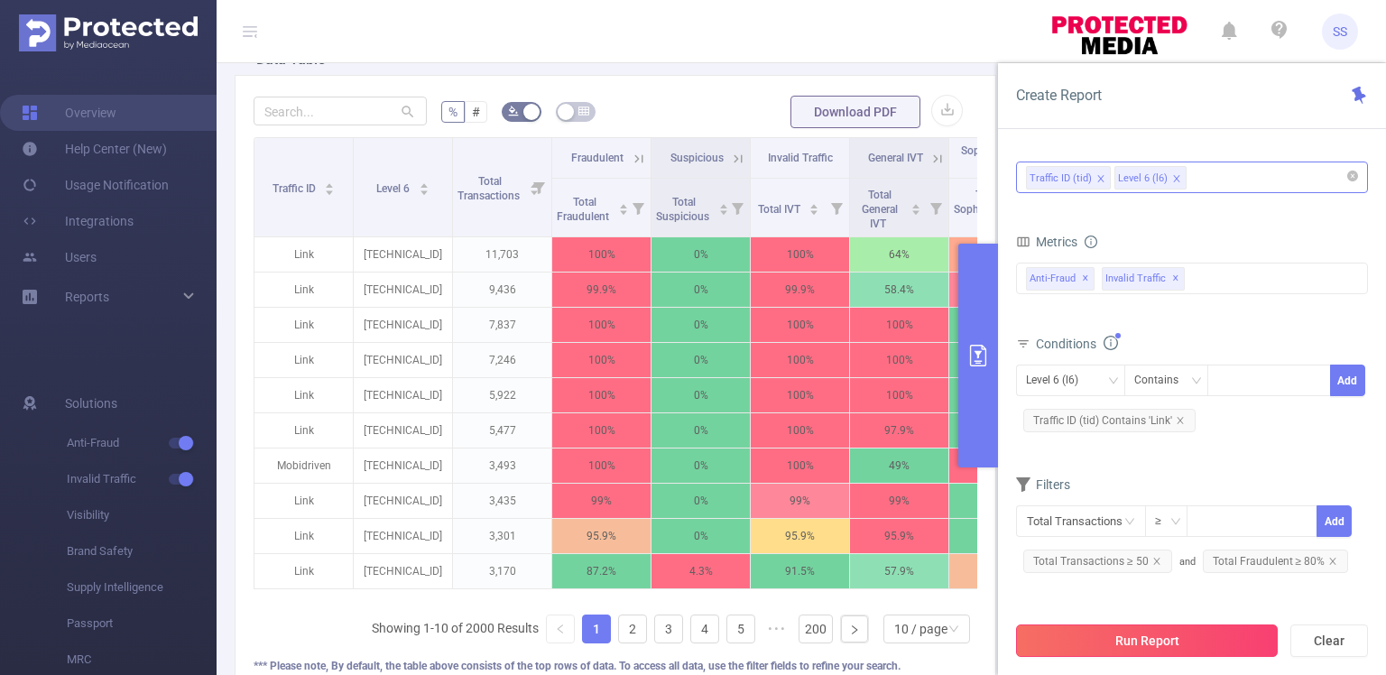
click at [1092, 629] on button "Run Report" at bounding box center [1147, 640] width 262 height 32
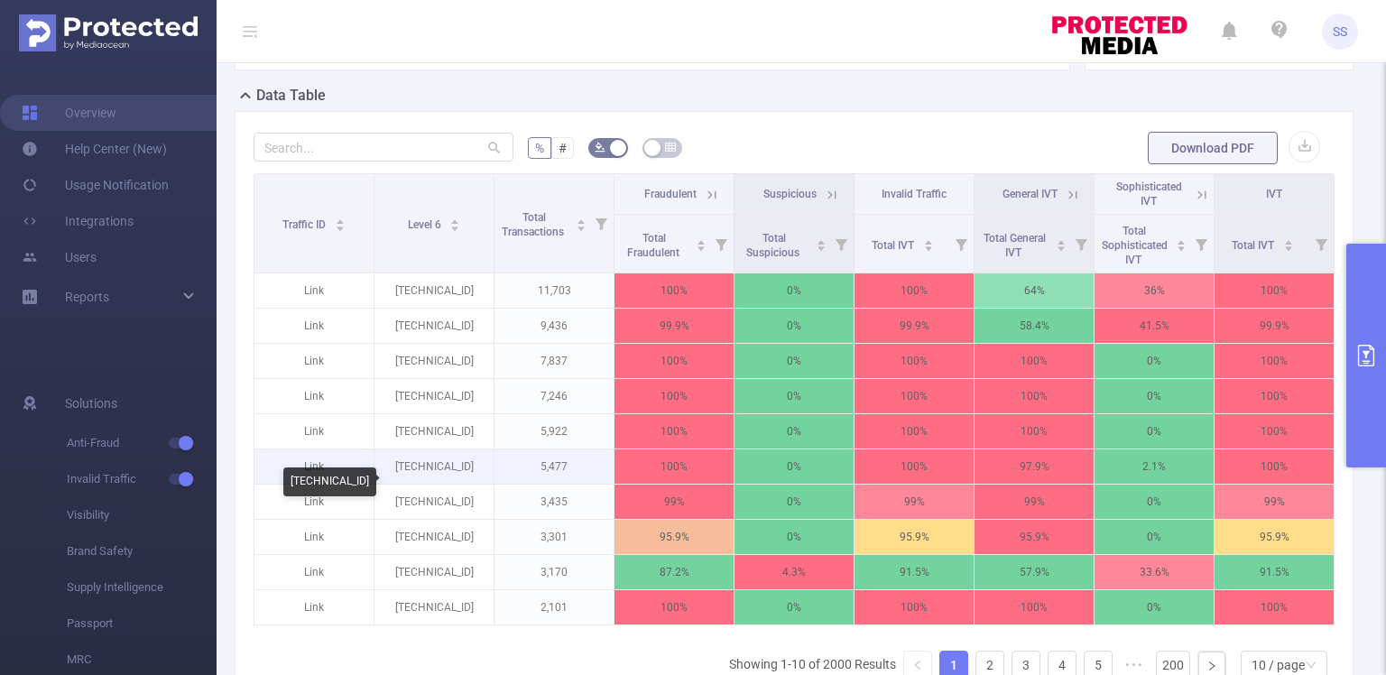
scroll to position [383, 0]
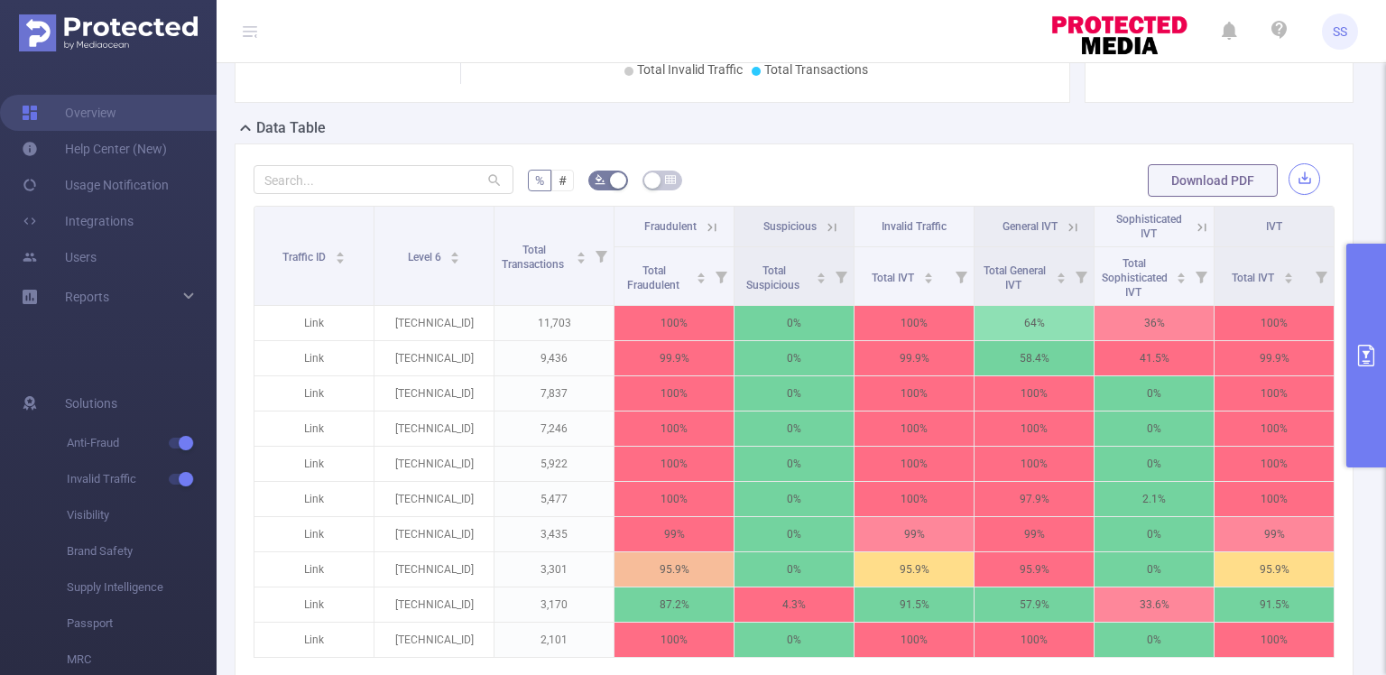
click at [1292, 171] on button "button" at bounding box center [1304, 179] width 32 height 32
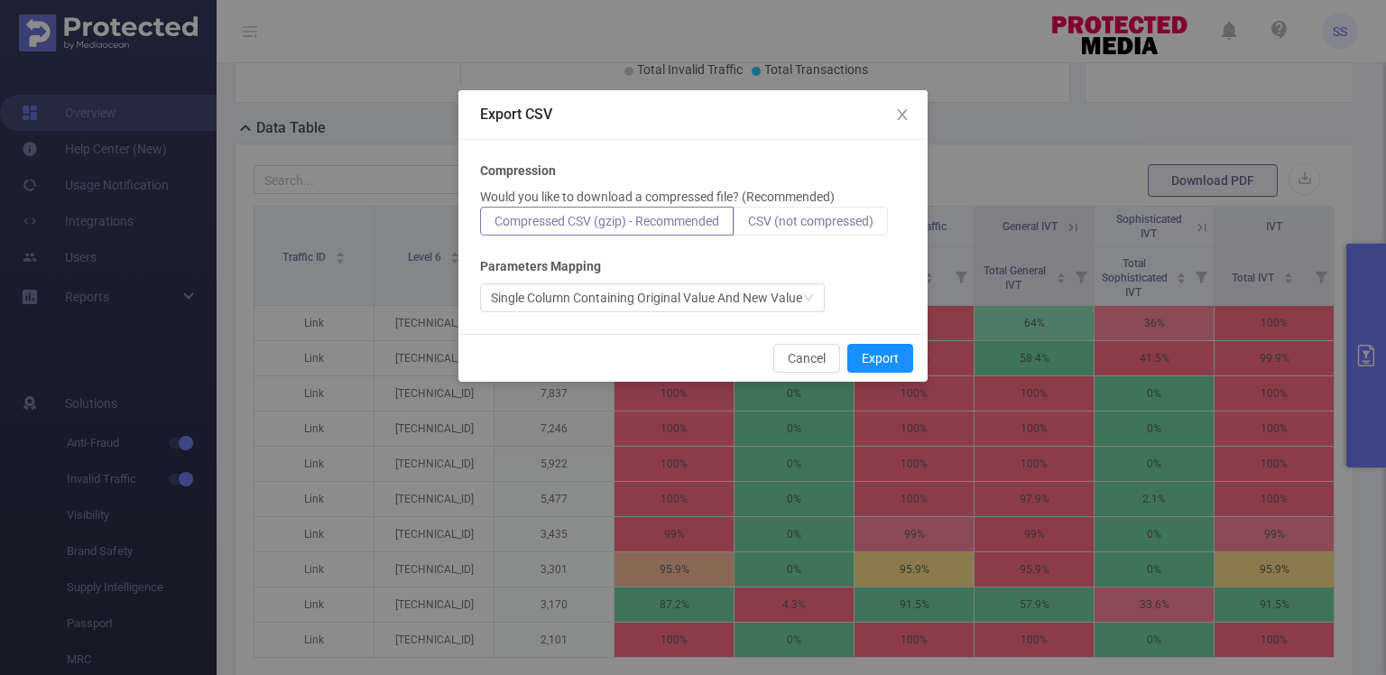
click at [758, 216] on span "CSV (not compressed)" at bounding box center [810, 221] width 125 height 14
click at [748, 226] on input "CSV (not compressed)" at bounding box center [748, 226] width 0 height 0
click at [875, 356] on button "Export" at bounding box center [880, 358] width 66 height 29
